Goal: Task Accomplishment & Management: Manage account settings

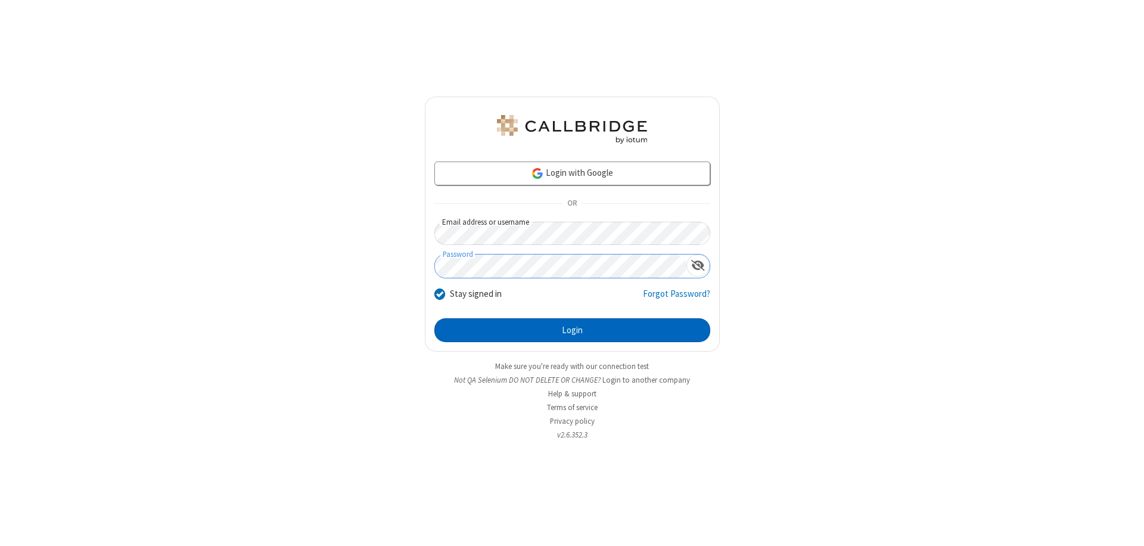
click at [572, 330] on button "Login" at bounding box center [572, 330] width 276 height 24
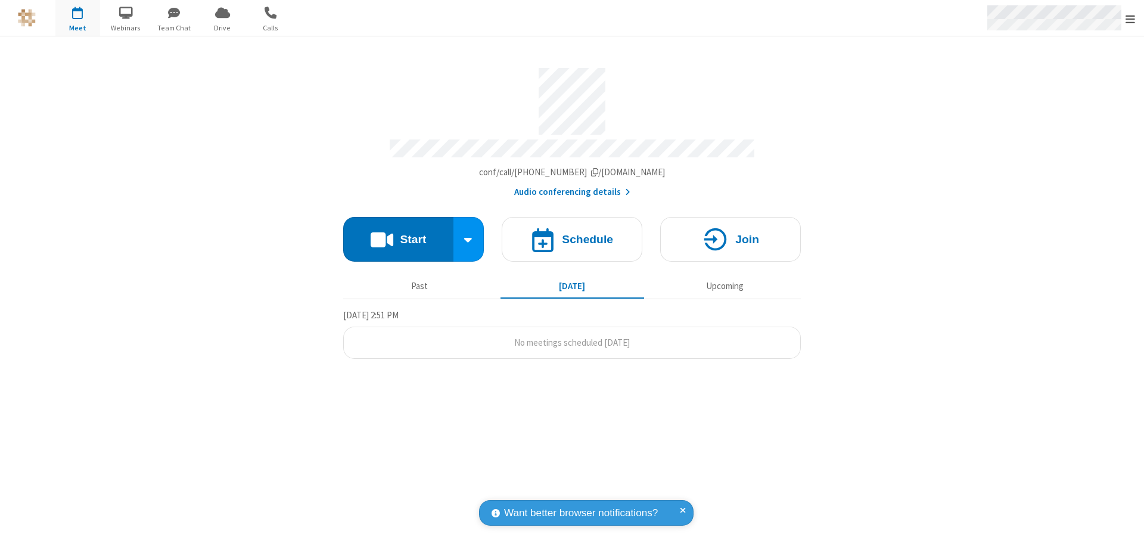
click at [1130, 18] on span "Open menu" at bounding box center [1130, 19] width 10 height 12
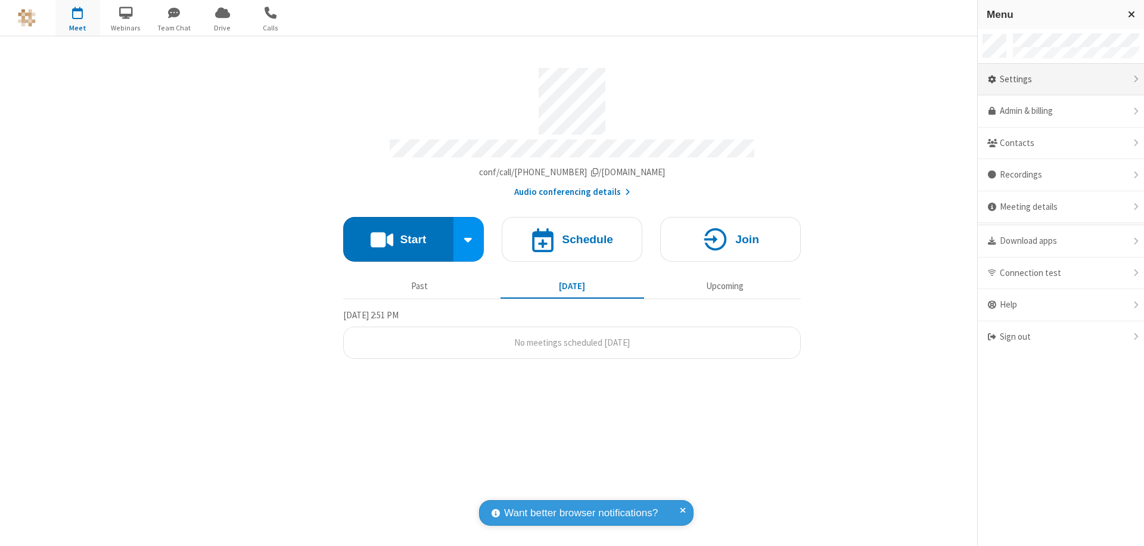
click at [1060, 79] on div "Settings" at bounding box center [1060, 80] width 166 height 32
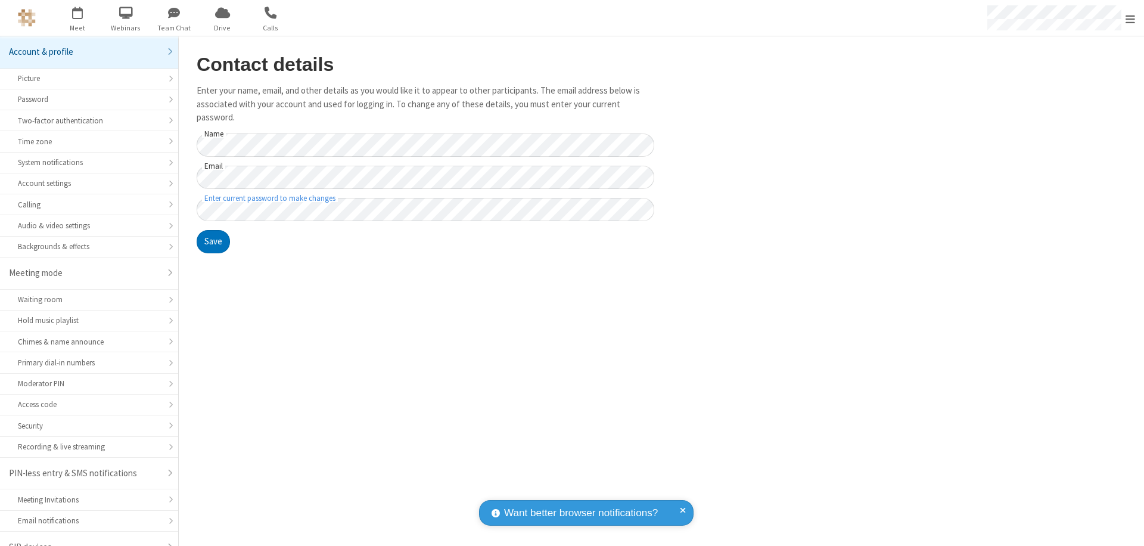
scroll to position [17, 0]
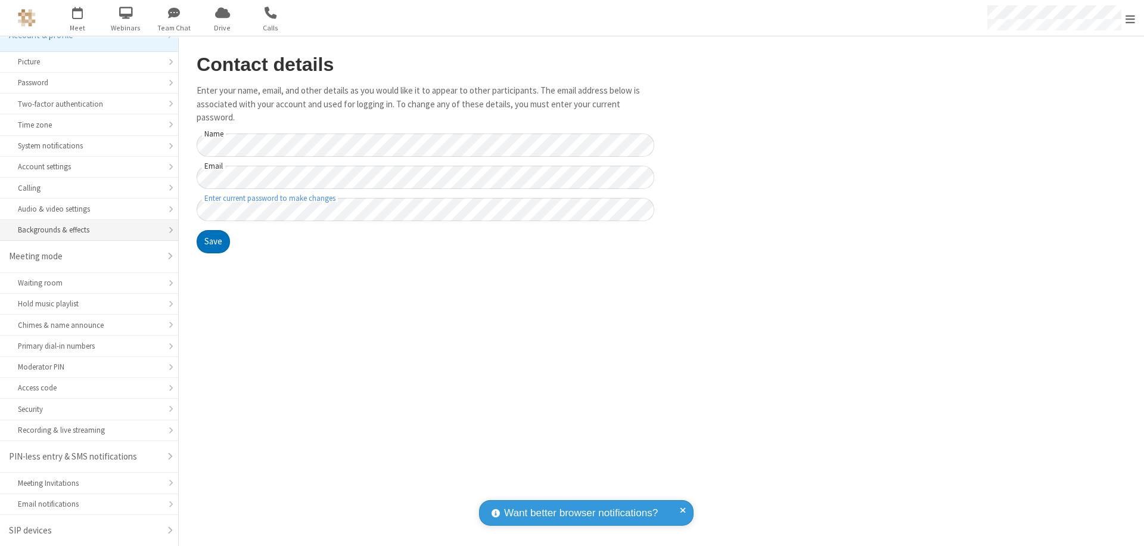
click at [85, 230] on div "Backgrounds & effects" at bounding box center [89, 229] width 142 height 11
